Goal: Task Accomplishment & Management: Manage account settings

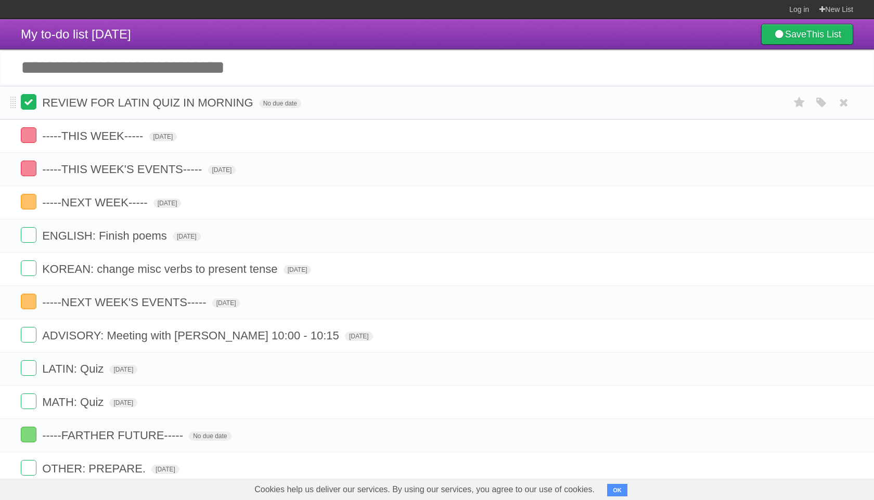
click at [25, 103] on label at bounding box center [29, 102] width 16 height 16
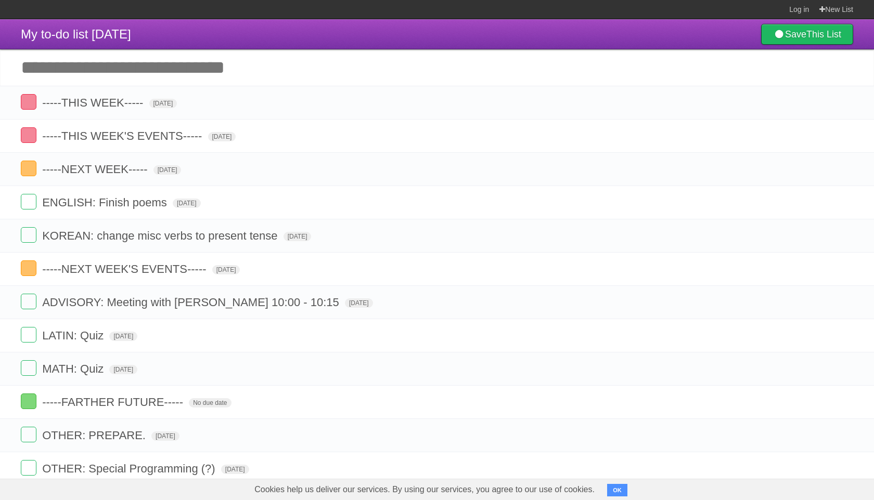
click at [32, 71] on input "Add another task" at bounding box center [437, 67] width 874 height 36
type input "**********"
click input "*********" at bounding box center [0, 0] width 0 height 0
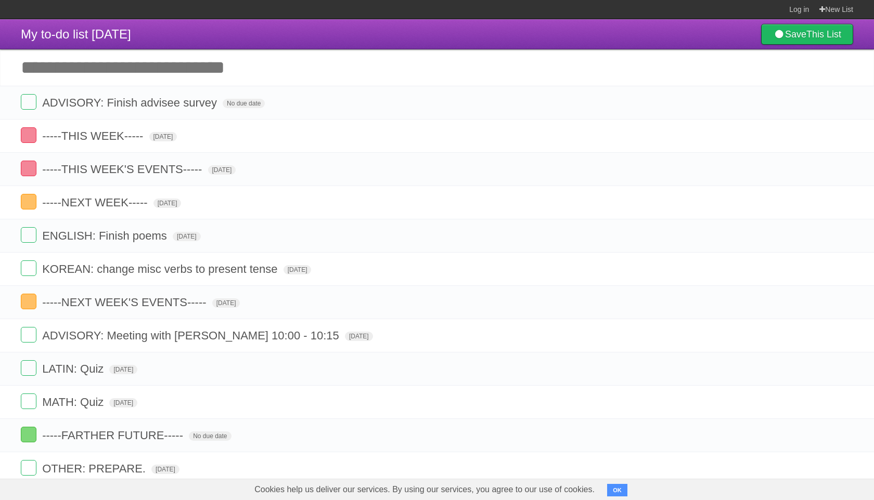
click at [63, 76] on input "Add another task" at bounding box center [437, 67] width 874 height 36
type input "**********"
click input "*********" at bounding box center [0, 0] width 0 height 0
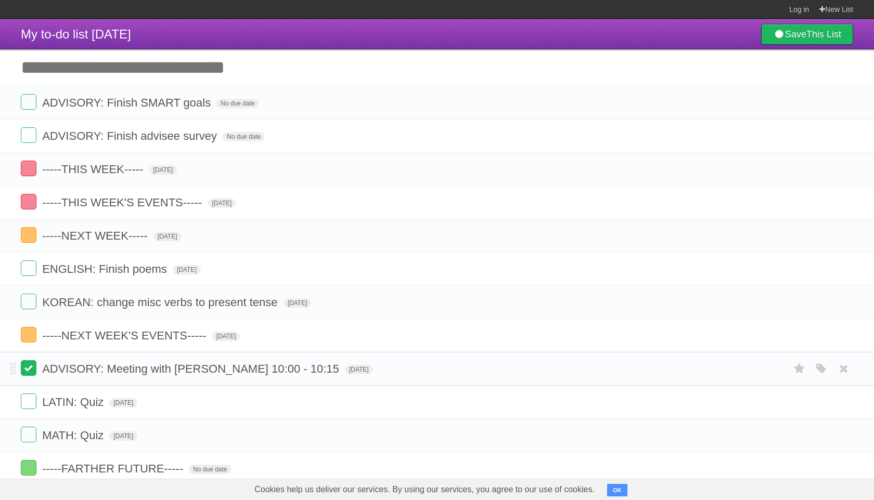
click at [29, 376] on label at bounding box center [29, 368] width 16 height 16
click at [28, 402] on label at bounding box center [29, 402] width 16 height 16
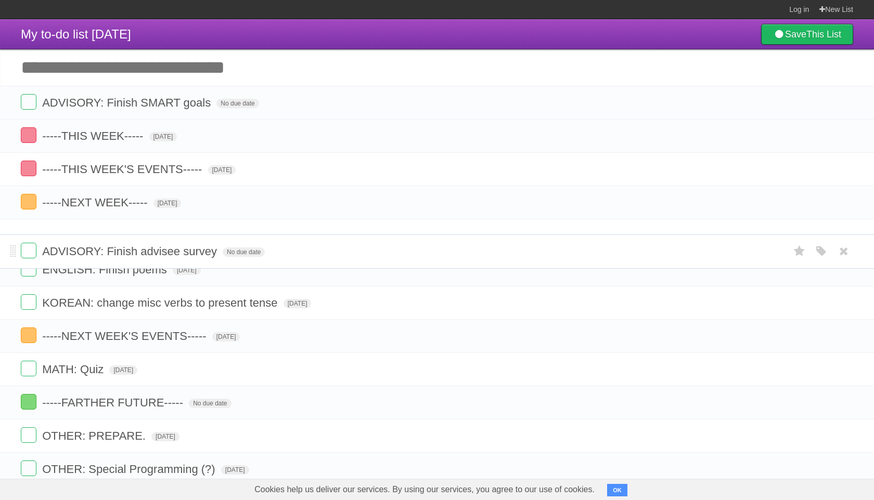
drag, startPoint x: 11, startPoint y: 139, endPoint x: 21, endPoint y: 253, distance: 114.3
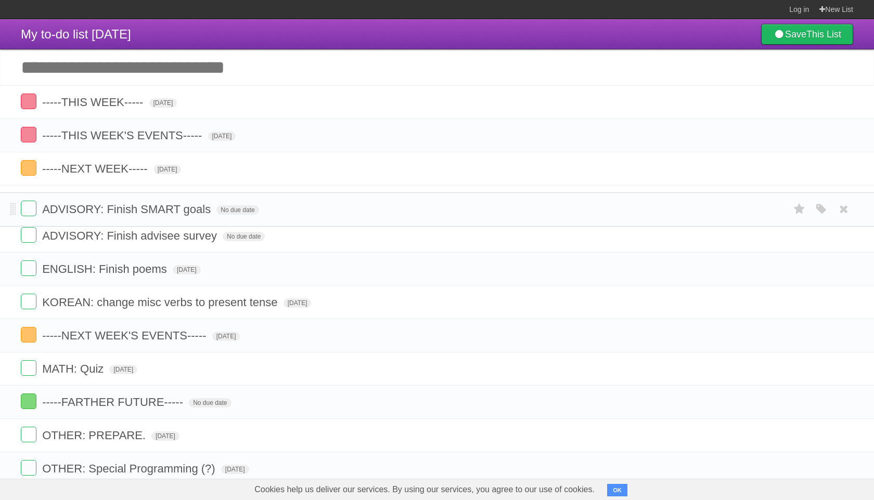
drag, startPoint x: 14, startPoint y: 103, endPoint x: 11, endPoint y: 206, distance: 103.0
click at [236, 208] on span "No due date" at bounding box center [237, 203] width 42 height 9
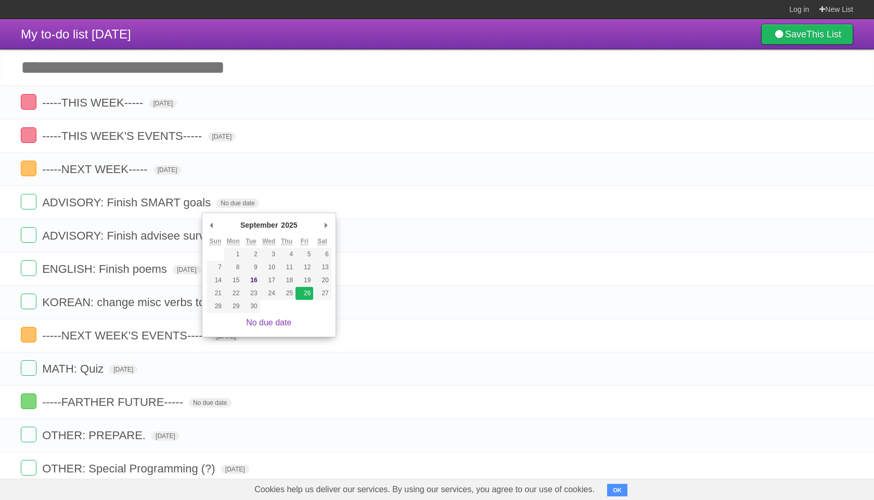
type span "[DATE]"
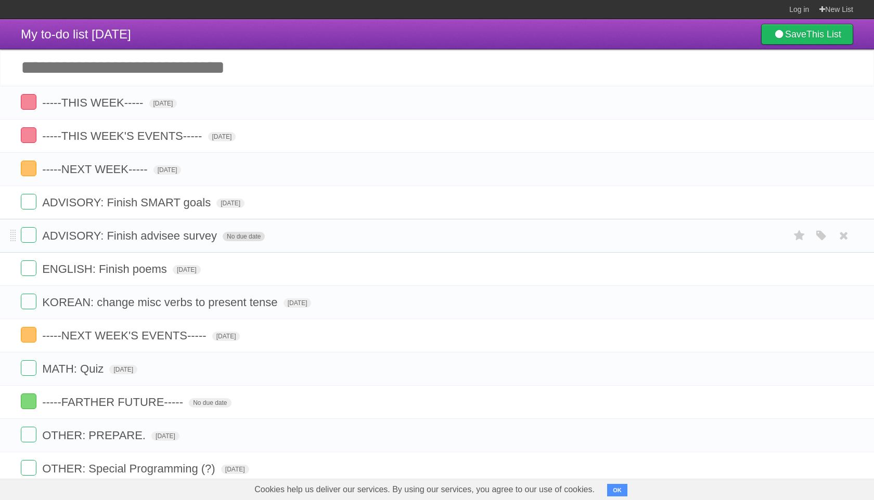
click at [234, 241] on span "No due date" at bounding box center [244, 236] width 42 height 9
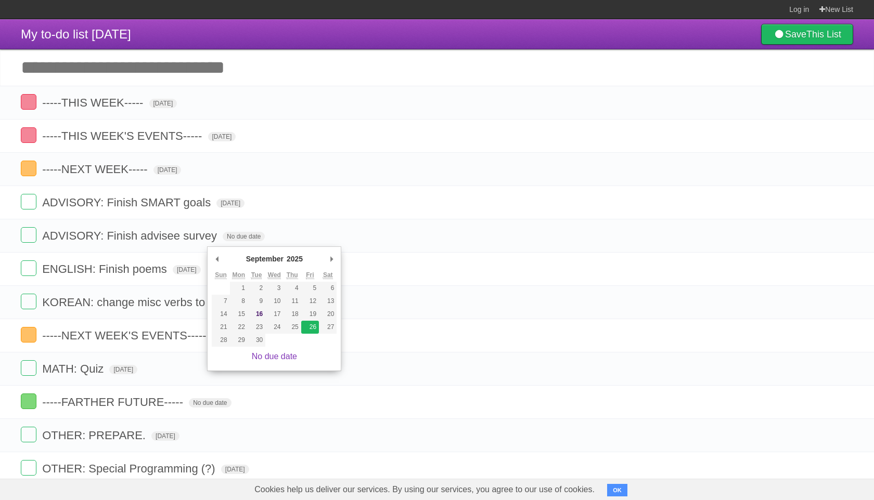
type span "[DATE]"
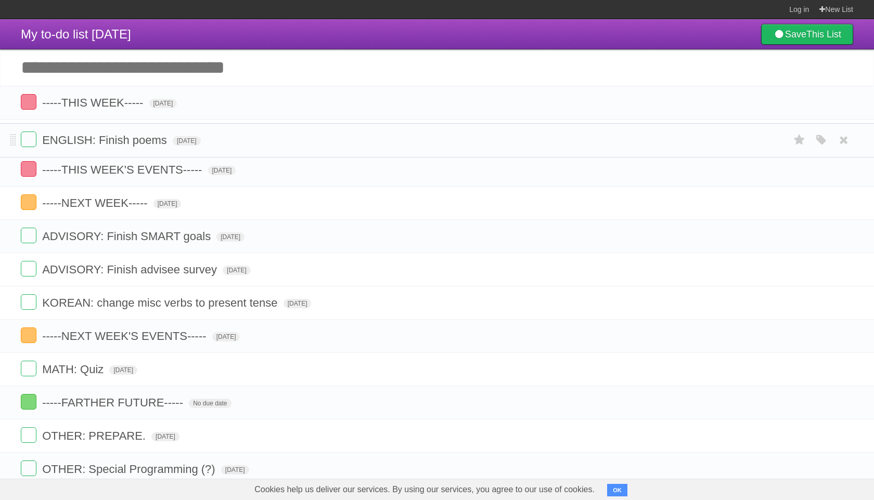
drag, startPoint x: 12, startPoint y: 273, endPoint x: 17, endPoint y: 138, distance: 134.8
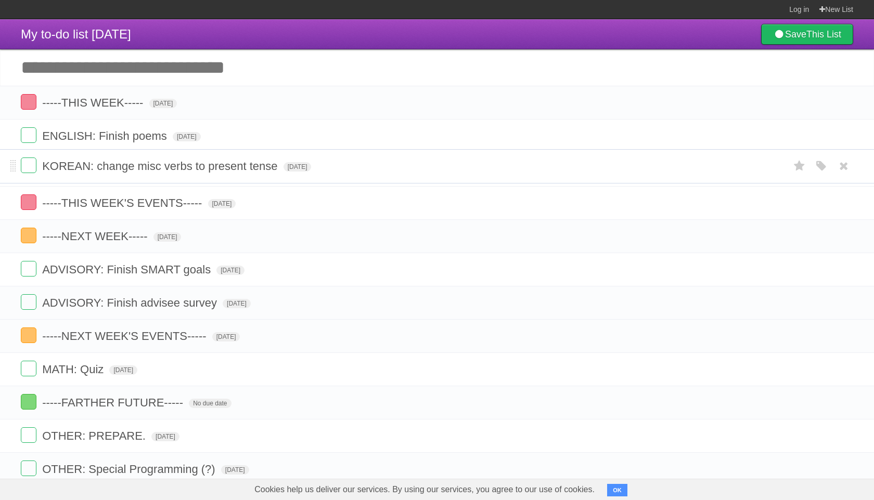
drag, startPoint x: 14, startPoint y: 308, endPoint x: 37, endPoint y: 167, distance: 142.9
click at [159, 105] on span "[DATE]" at bounding box center [163, 103] width 28 height 9
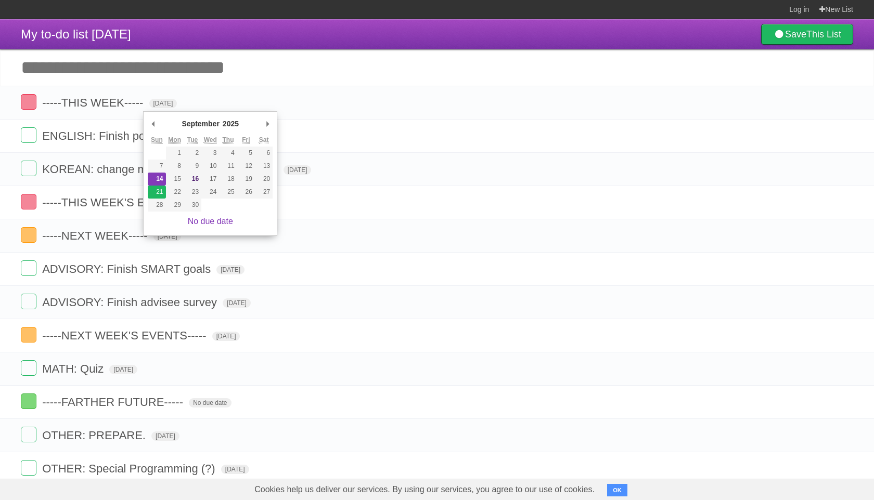
type span "[DATE]"
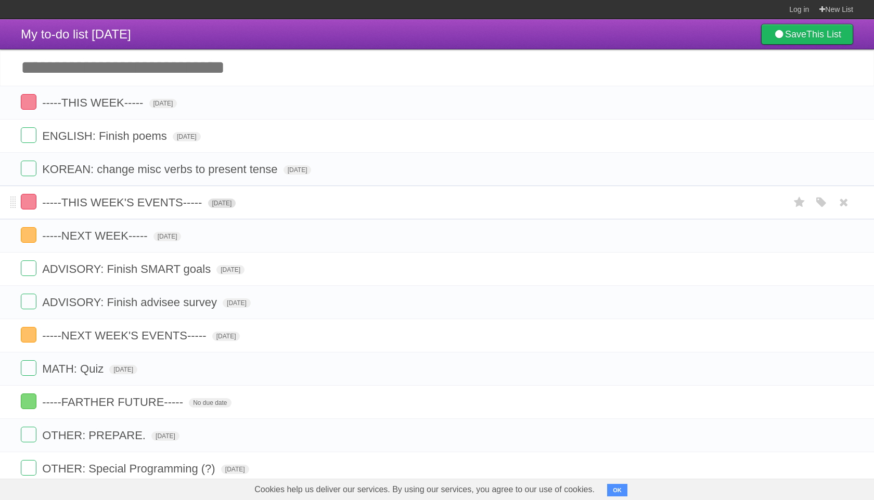
click at [231, 208] on span "[DATE]" at bounding box center [222, 203] width 28 height 9
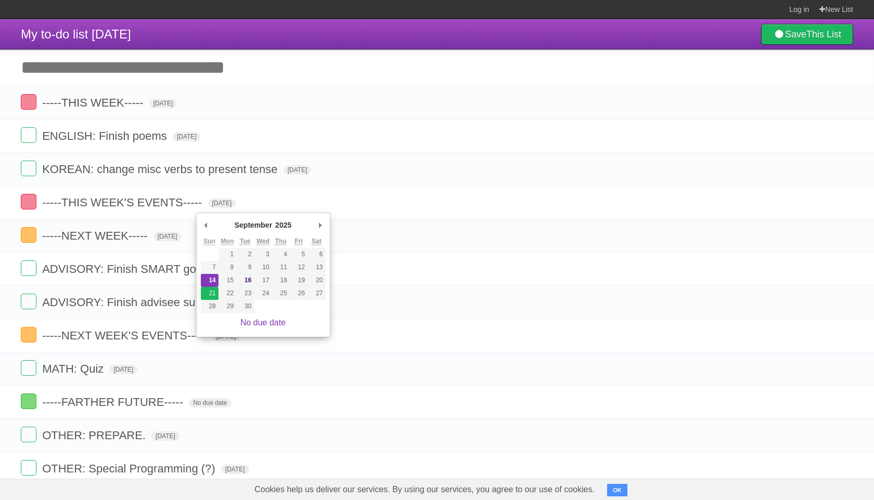
type span "[DATE]"
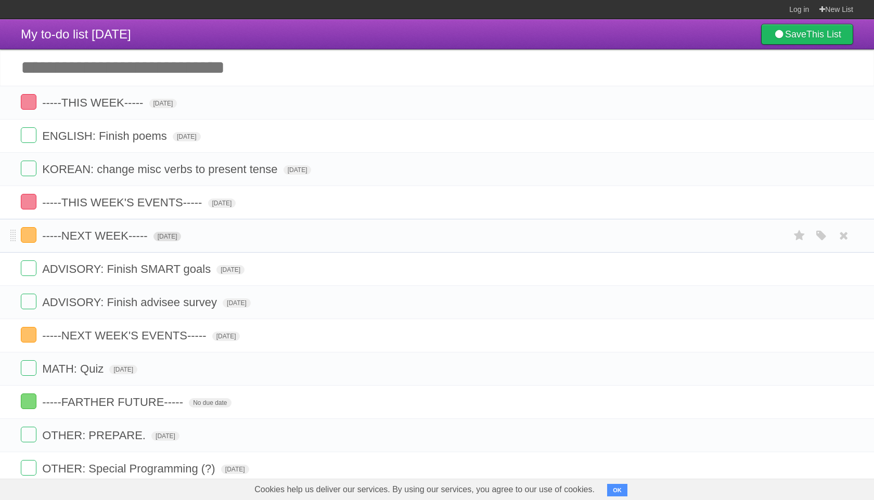
click at [182, 239] on span "[DATE]" at bounding box center [167, 236] width 28 height 9
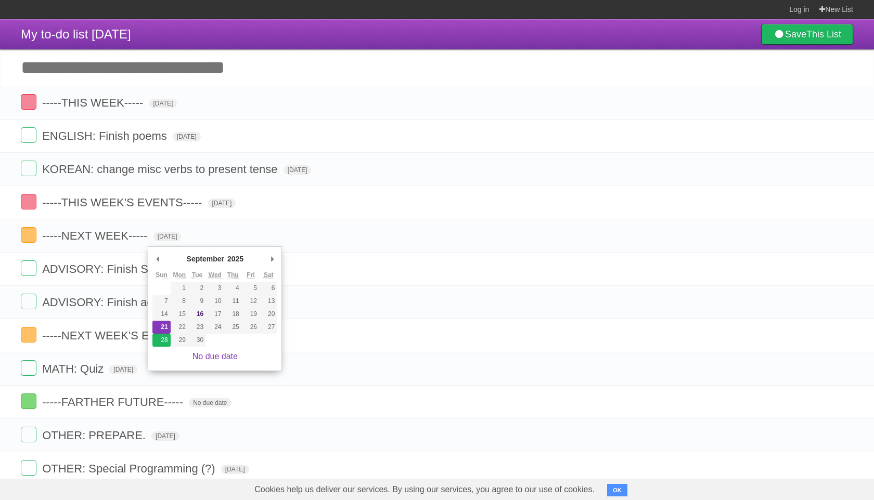
type span "[DATE]"
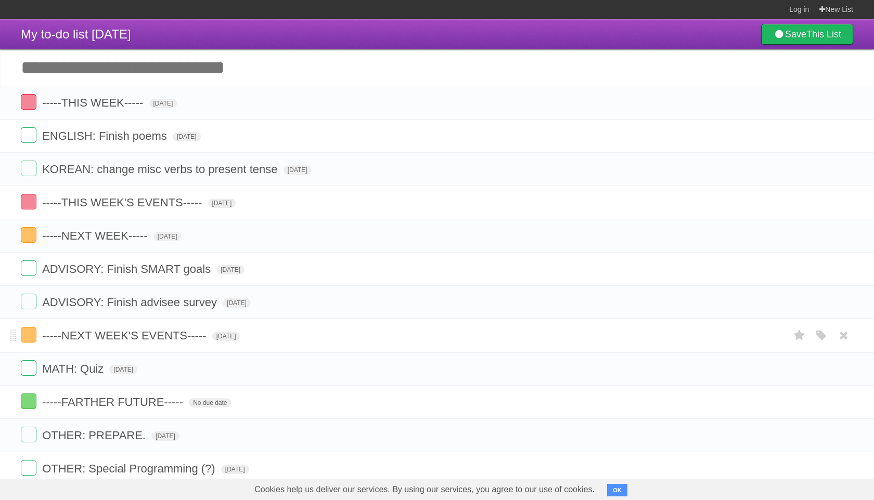
click at [218, 353] on li "-----NEXT WEEK'S EVENTS----- [DATE] White Red Blue Green Purple Orange" at bounding box center [437, 336] width 874 height 34
click at [218, 341] on span "[DATE]" at bounding box center [226, 336] width 28 height 9
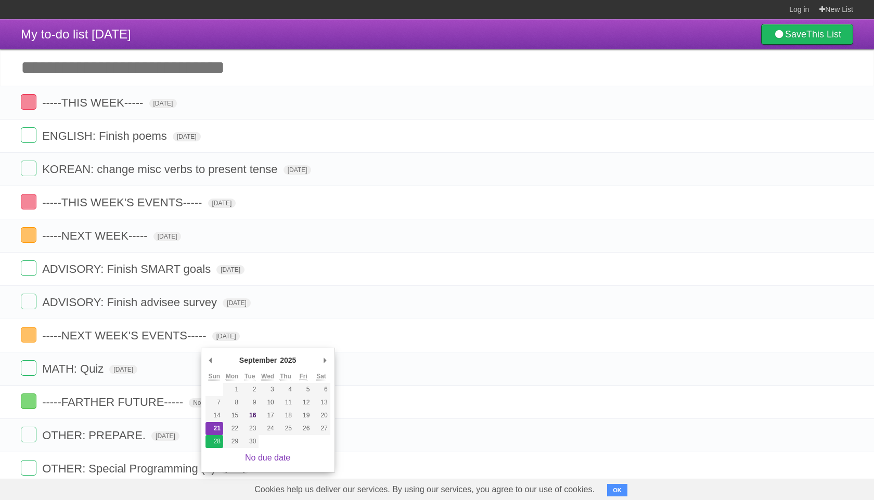
type span "[DATE]"
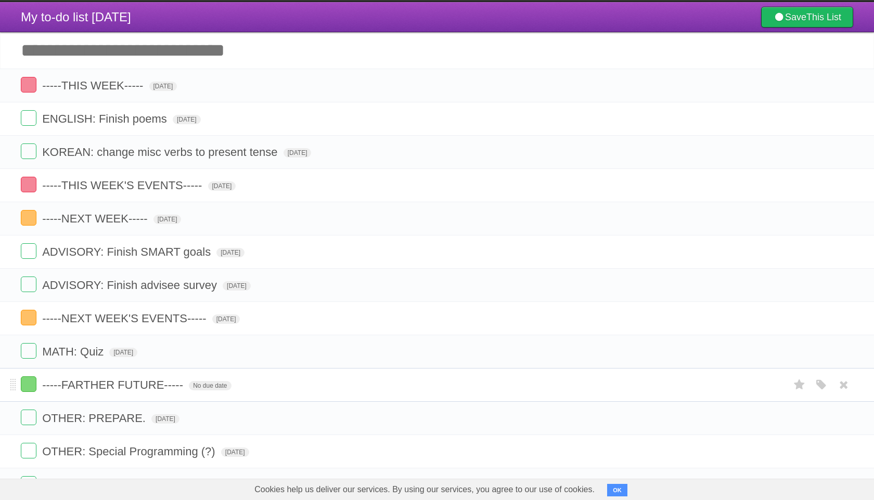
scroll to position [18, 0]
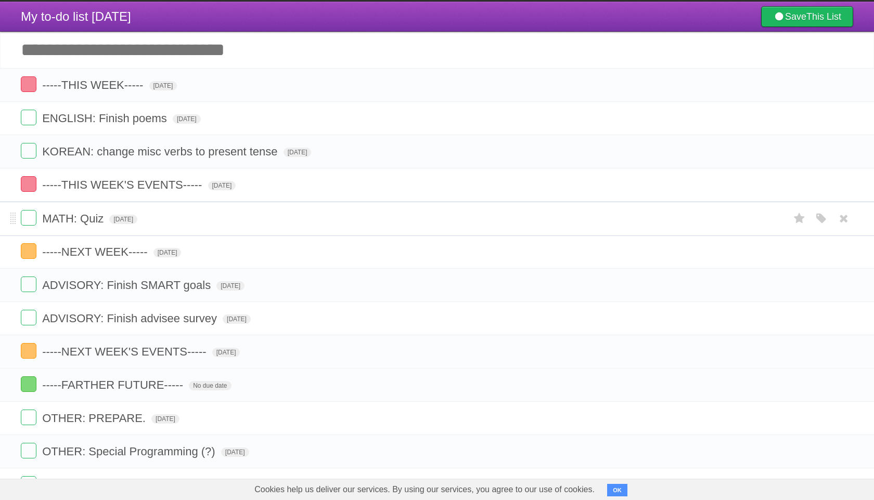
drag, startPoint x: 12, startPoint y: 355, endPoint x: 15, endPoint y: 222, distance: 133.2
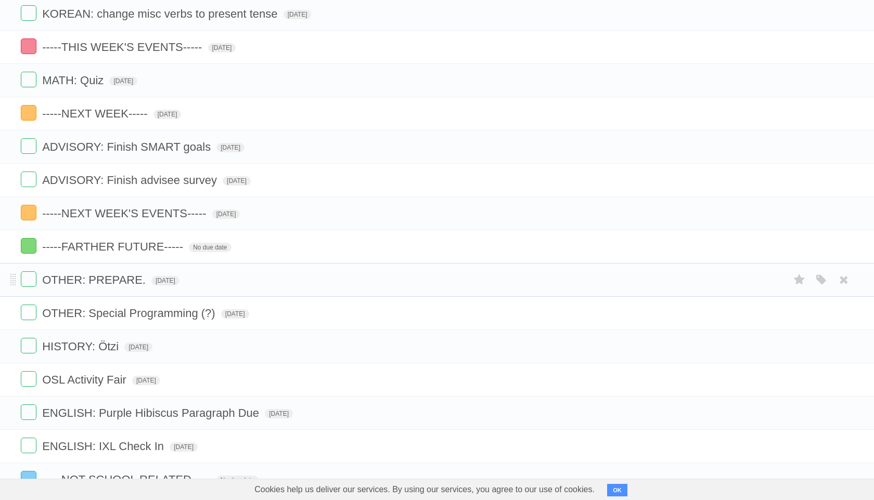
scroll to position [155, 0]
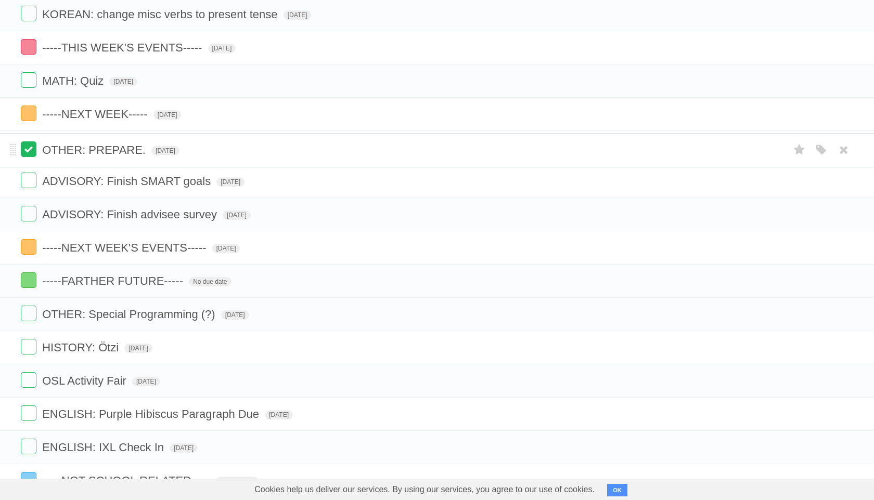
drag, startPoint x: 12, startPoint y: 290, endPoint x: 32, endPoint y: 152, distance: 139.8
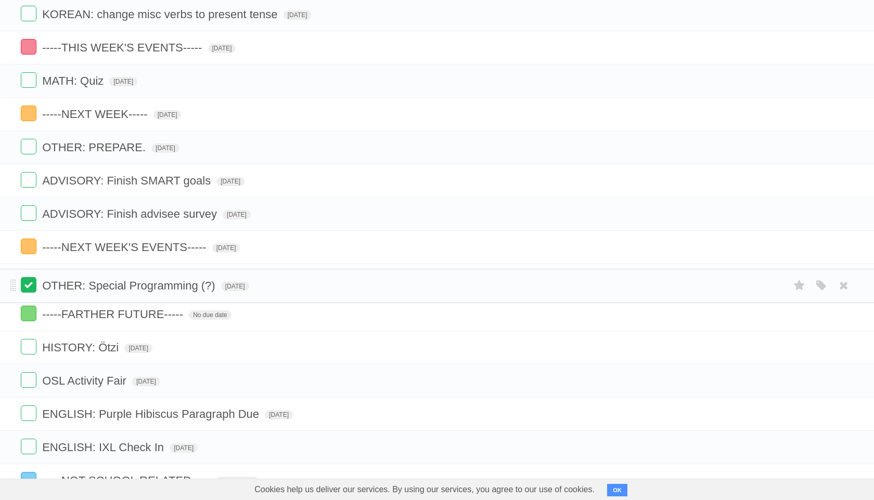
drag, startPoint x: 14, startPoint y: 323, endPoint x: 26, endPoint y: 287, distance: 37.8
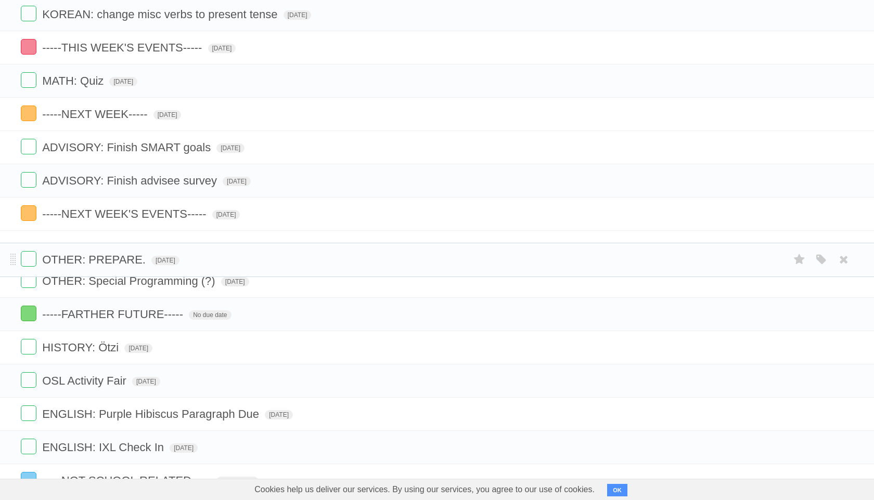
drag, startPoint x: 12, startPoint y: 152, endPoint x: 15, endPoint y: 257, distance: 105.1
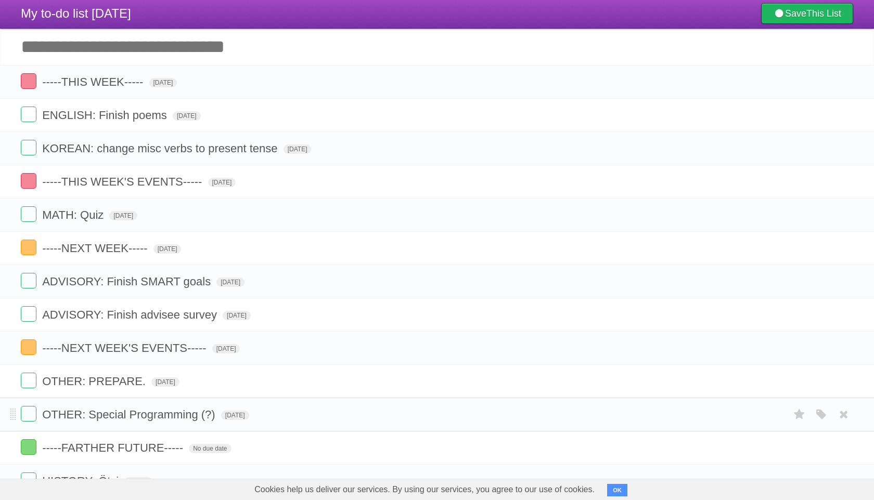
scroll to position [16, 0]
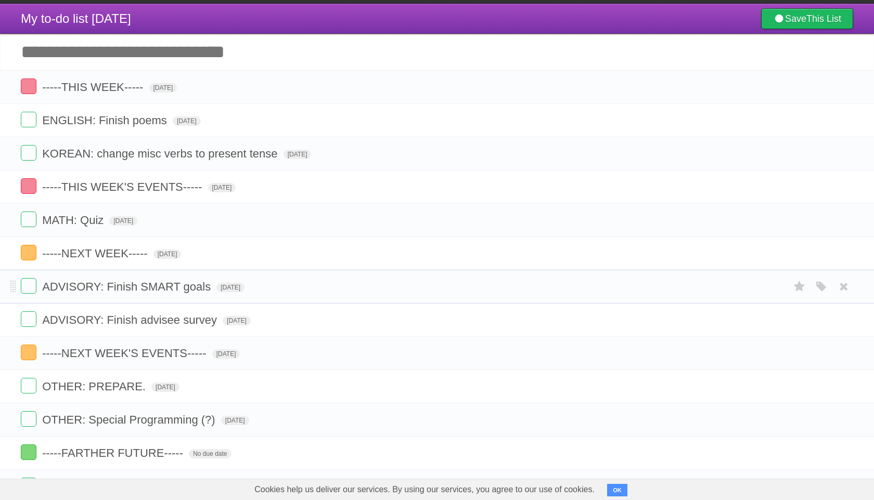
drag, startPoint x: 96, startPoint y: 292, endPoint x: 202, endPoint y: 292, distance: 106.6
click at [202, 292] on span "ADVISORY: Finish SMART goals" at bounding box center [127, 286] width 171 height 13
click at [307, 292] on form "**********" at bounding box center [437, 286] width 832 height 17
